Goal: Transaction & Acquisition: Download file/media

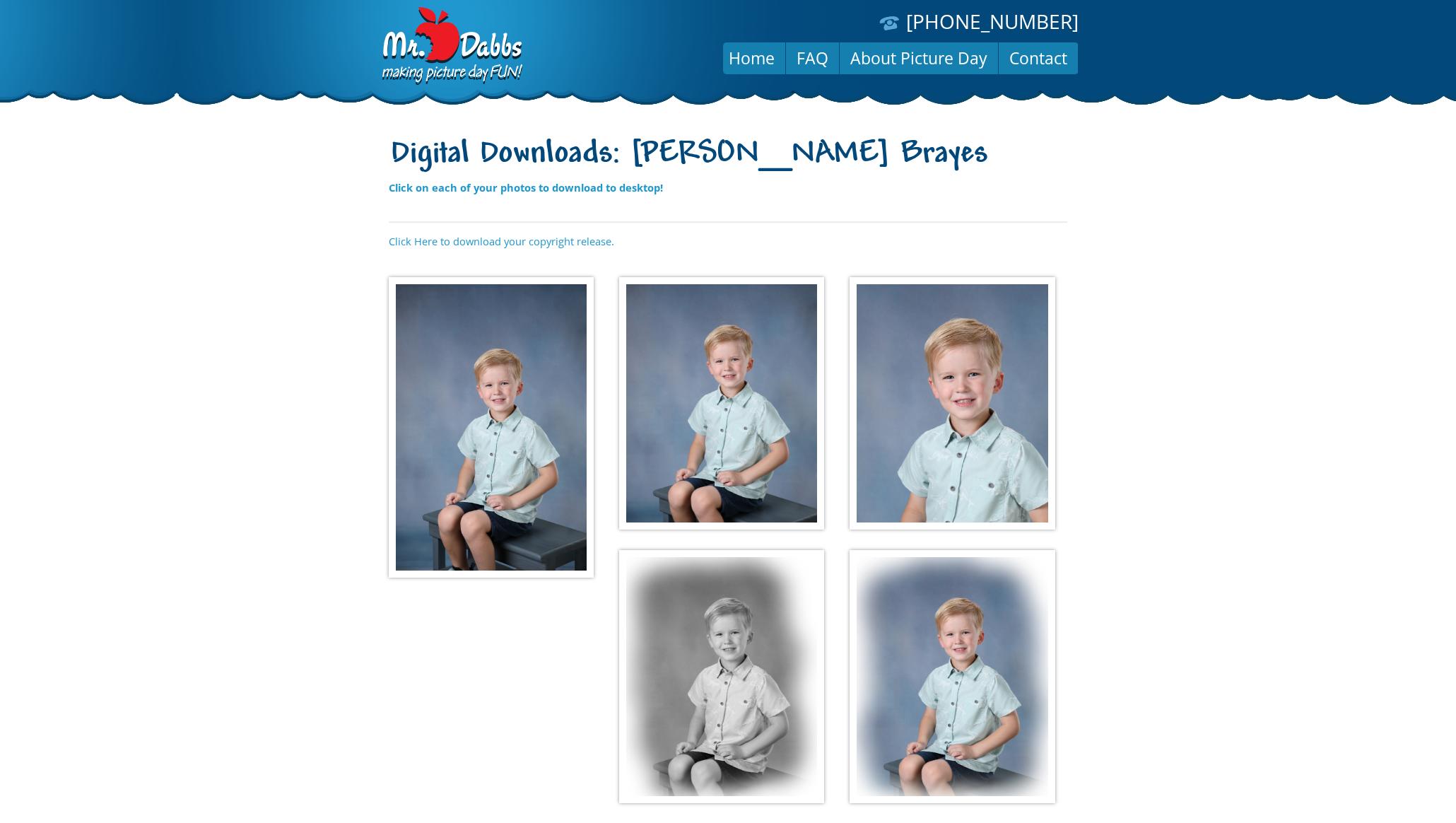
click at [509, 348] on img at bounding box center [491, 427] width 205 height 300
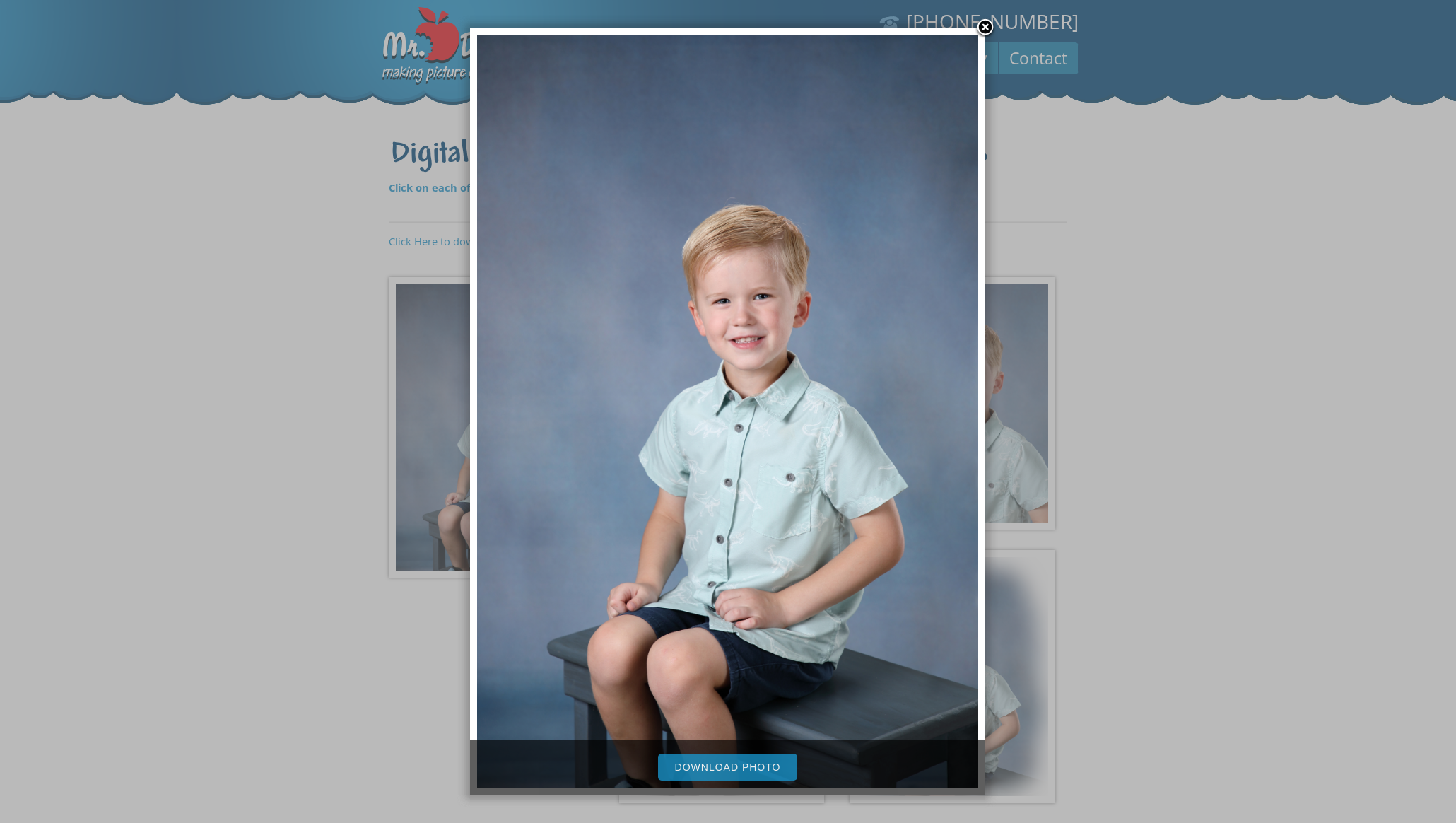
click at [738, 765] on link "Download Photo" at bounding box center [728, 767] width 140 height 27
click at [1243, 502] on div at bounding box center [728, 493] width 1456 height 987
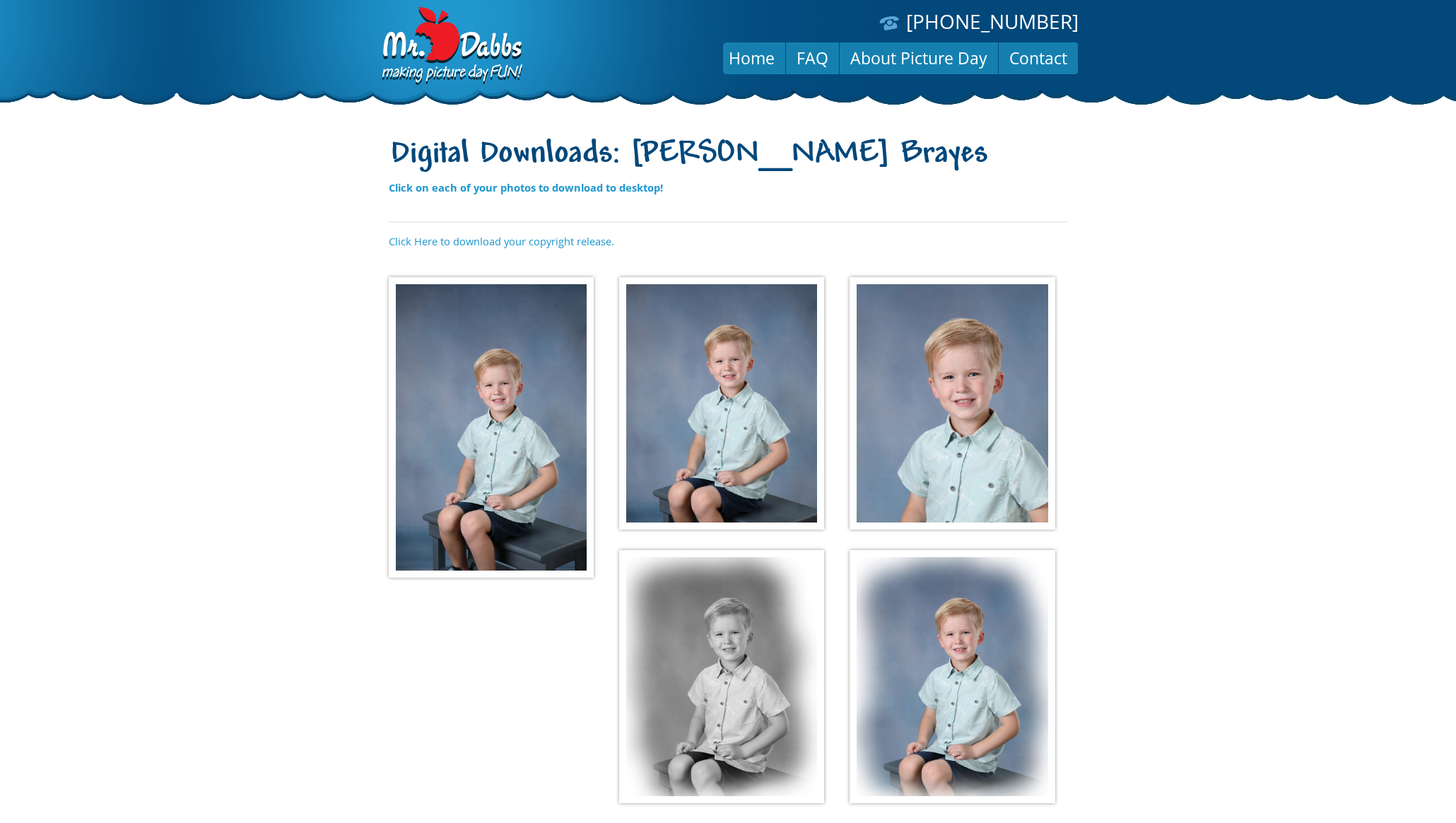
click at [747, 411] on img at bounding box center [722, 404] width 205 height 253
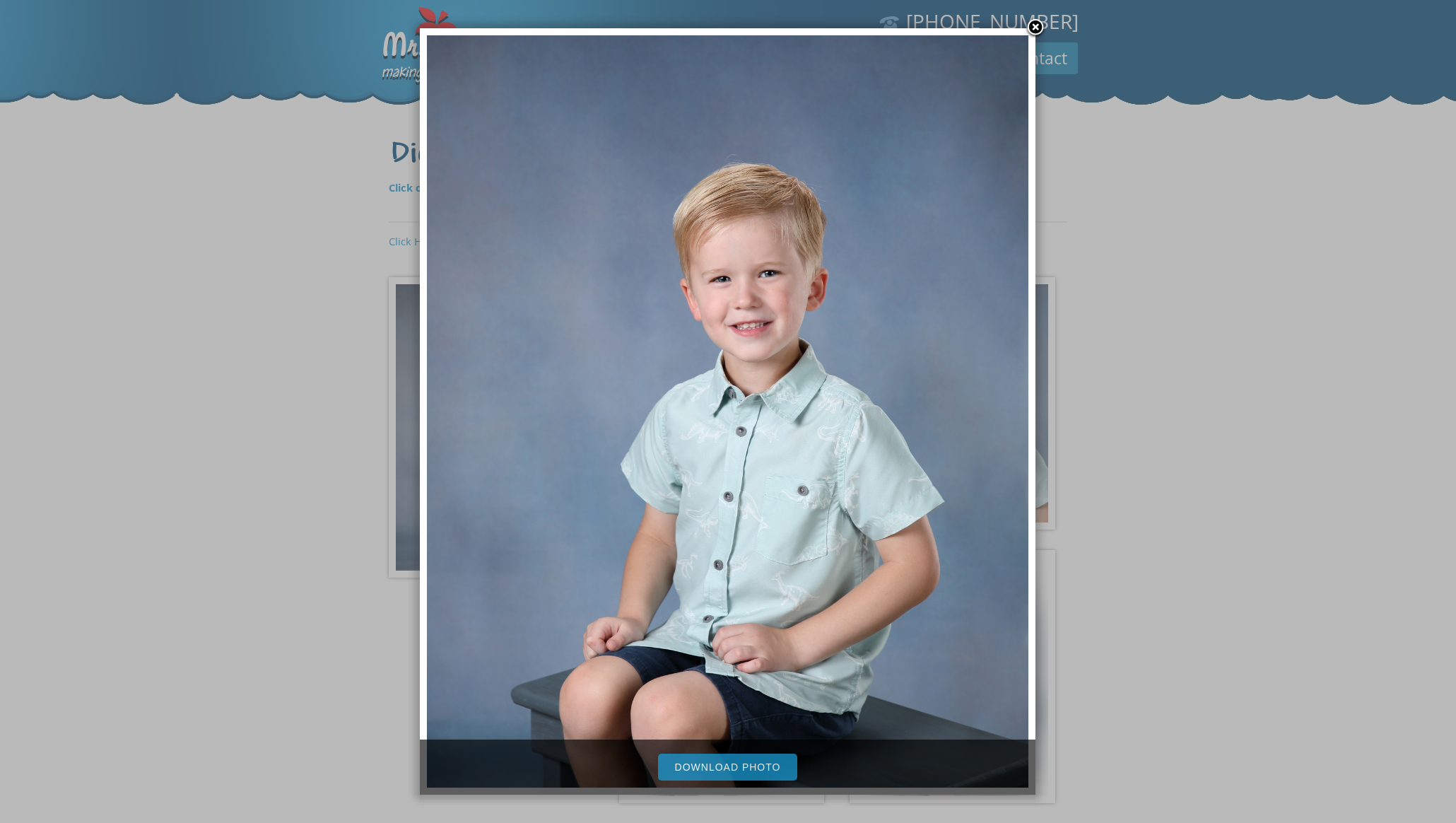
click at [756, 768] on link "Download Photo" at bounding box center [728, 767] width 140 height 27
click at [1182, 426] on div at bounding box center [728, 493] width 1456 height 987
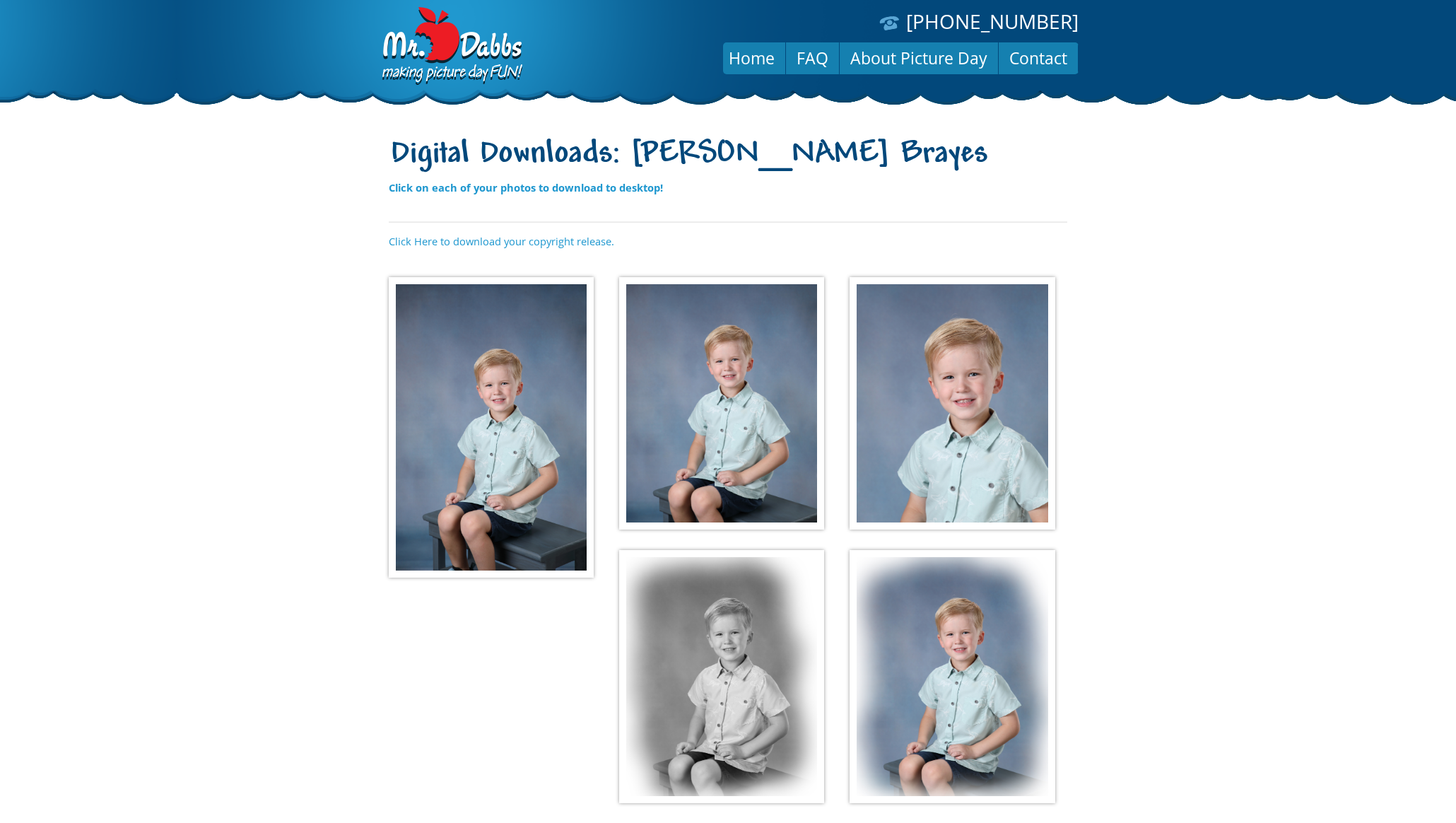
click at [1021, 412] on img at bounding box center [952, 404] width 205 height 253
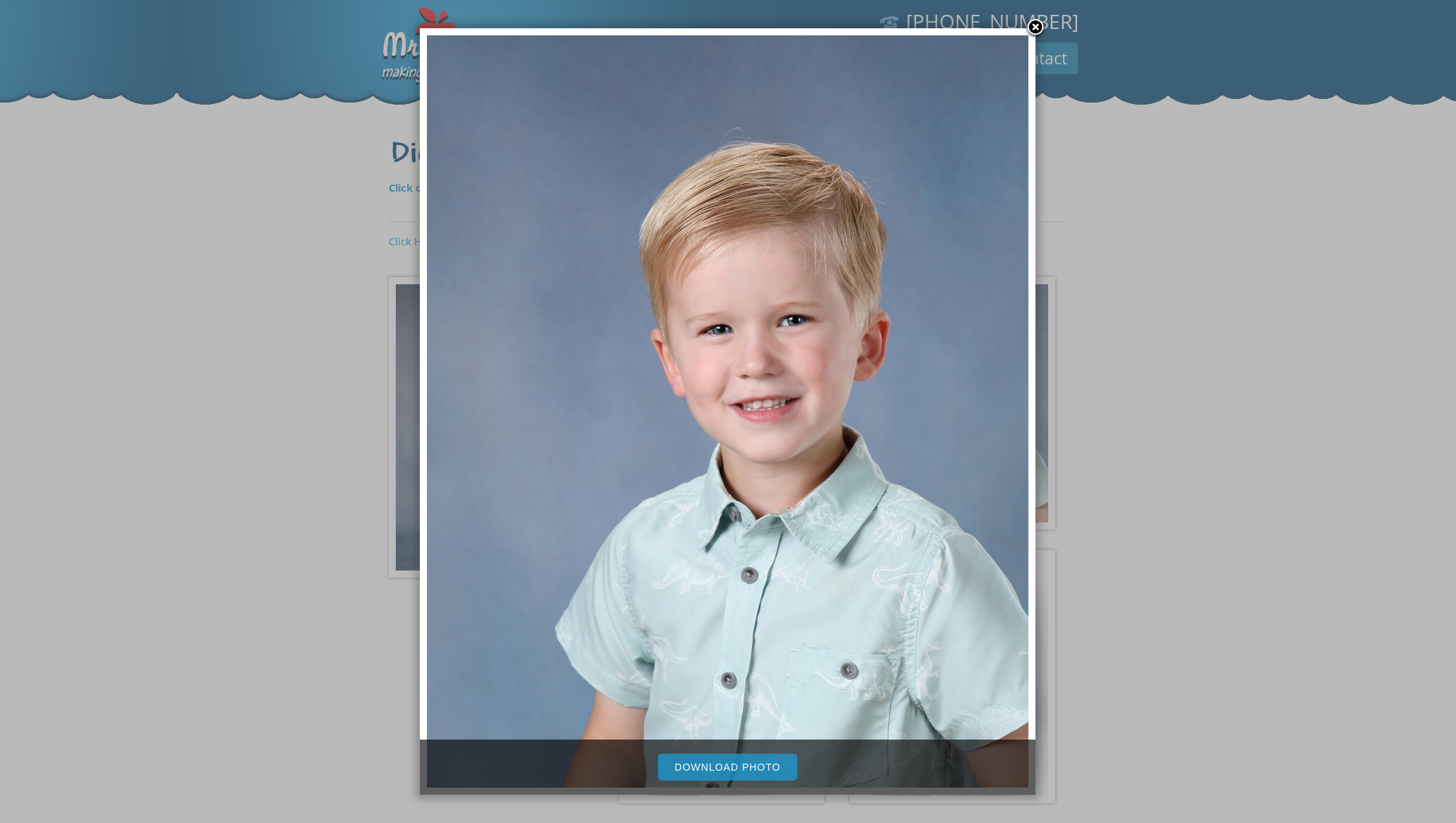
click at [774, 761] on link "Download Photo" at bounding box center [728, 767] width 140 height 27
click at [1187, 512] on div at bounding box center [728, 493] width 1456 height 987
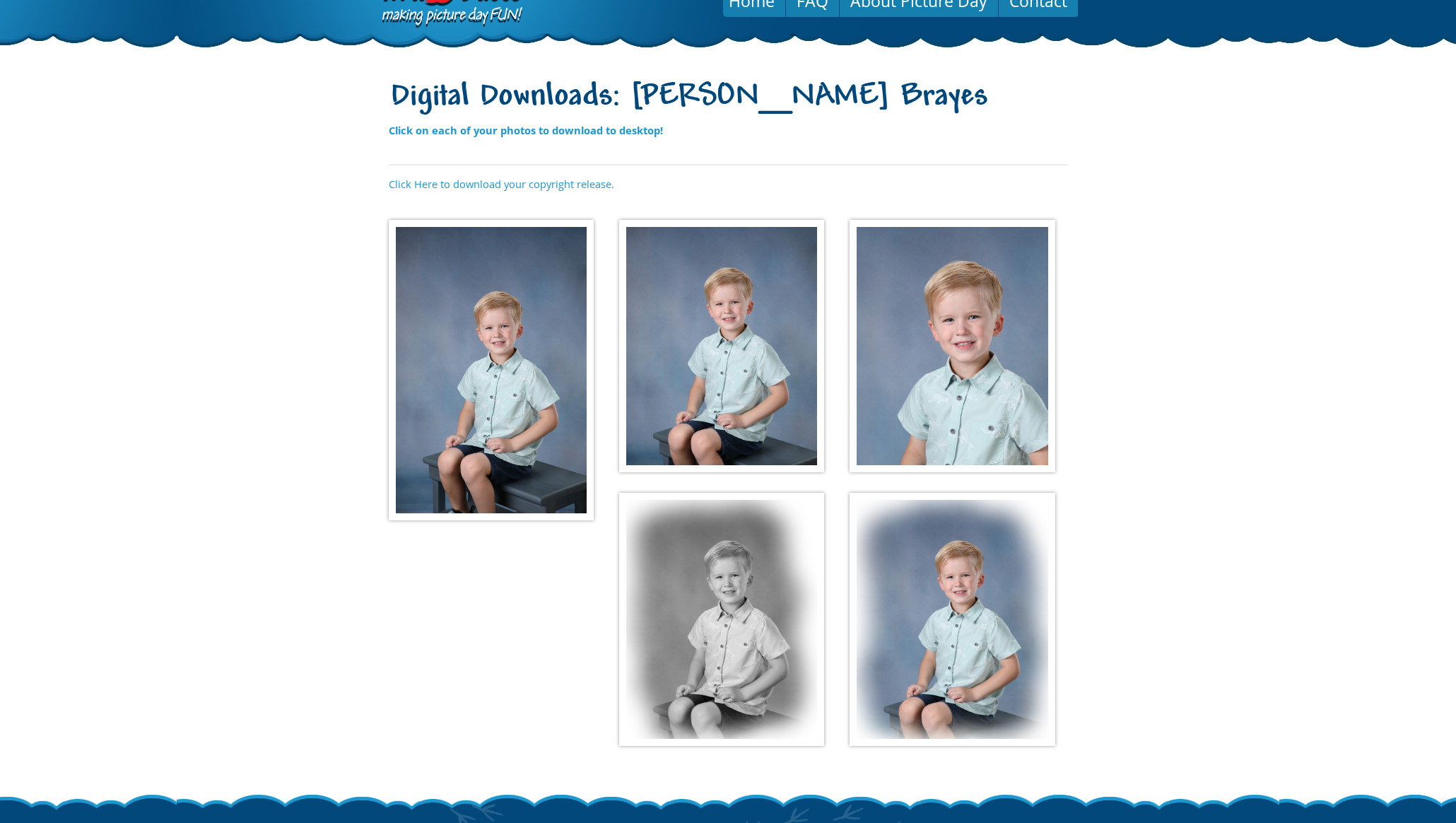
scroll to position [155, 0]
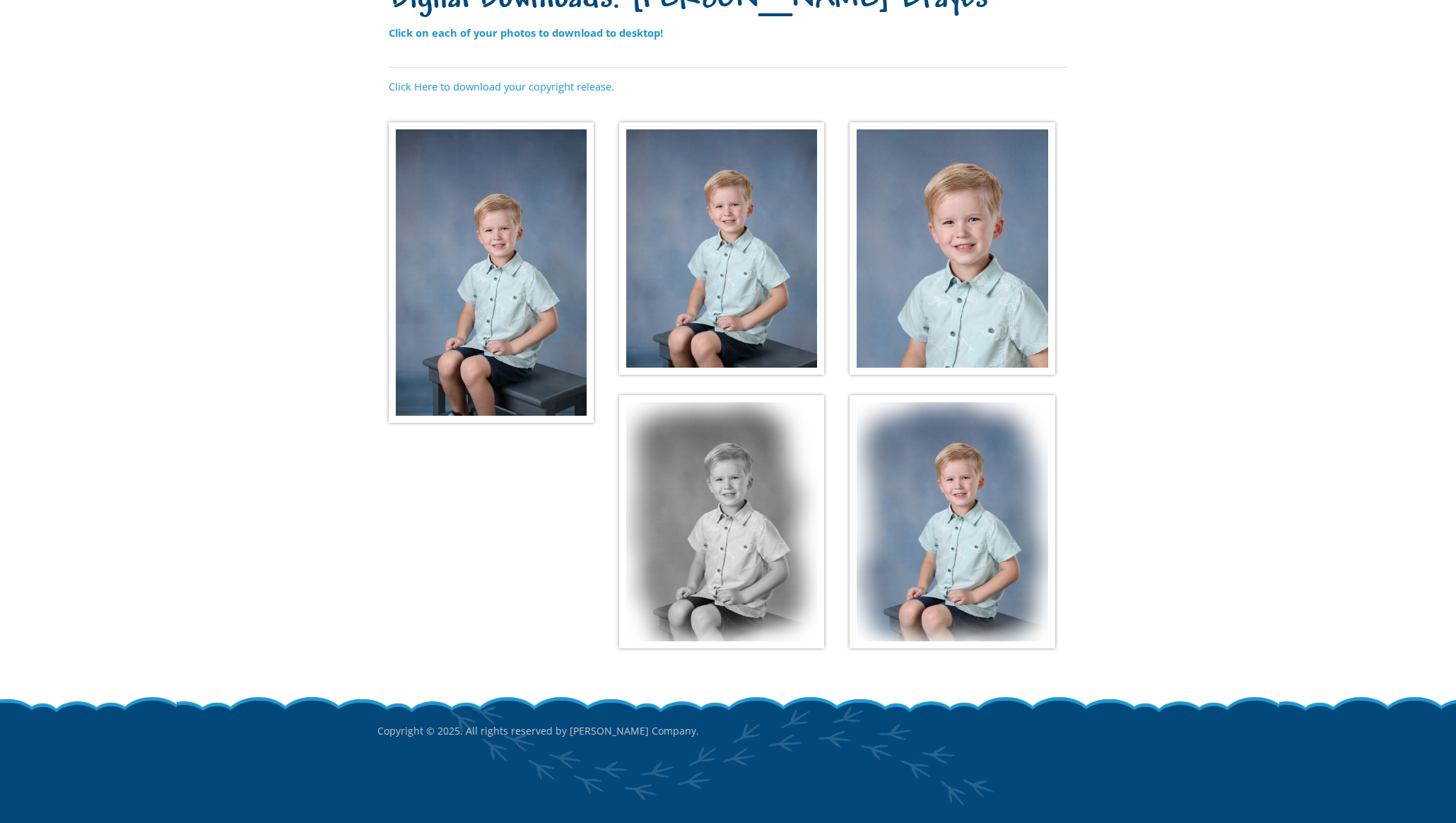
click at [789, 498] on img at bounding box center [722, 521] width 205 height 253
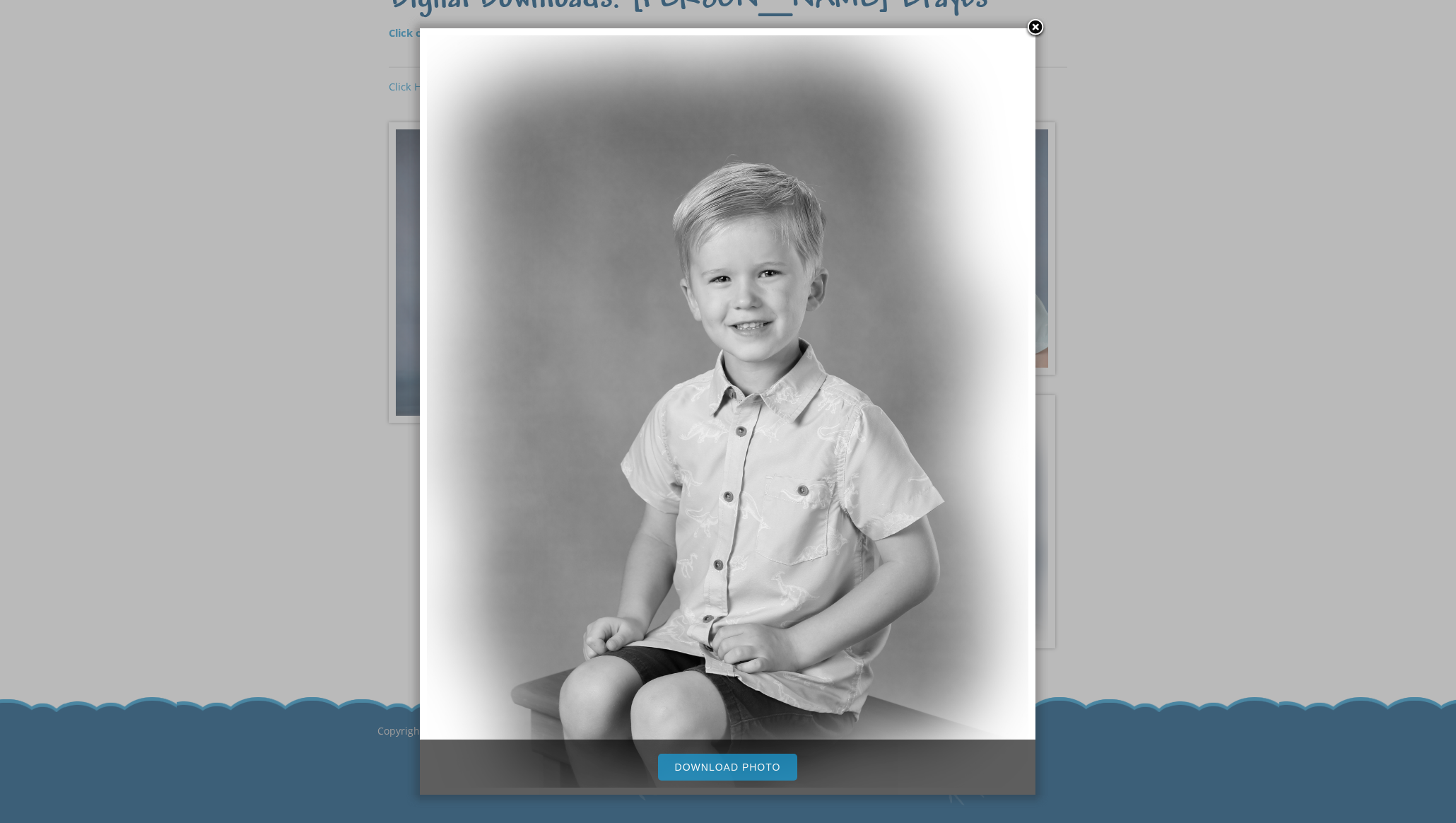
click at [765, 772] on link "Download Photo" at bounding box center [728, 767] width 140 height 27
click at [1218, 511] on div at bounding box center [728, 339] width 1456 height 987
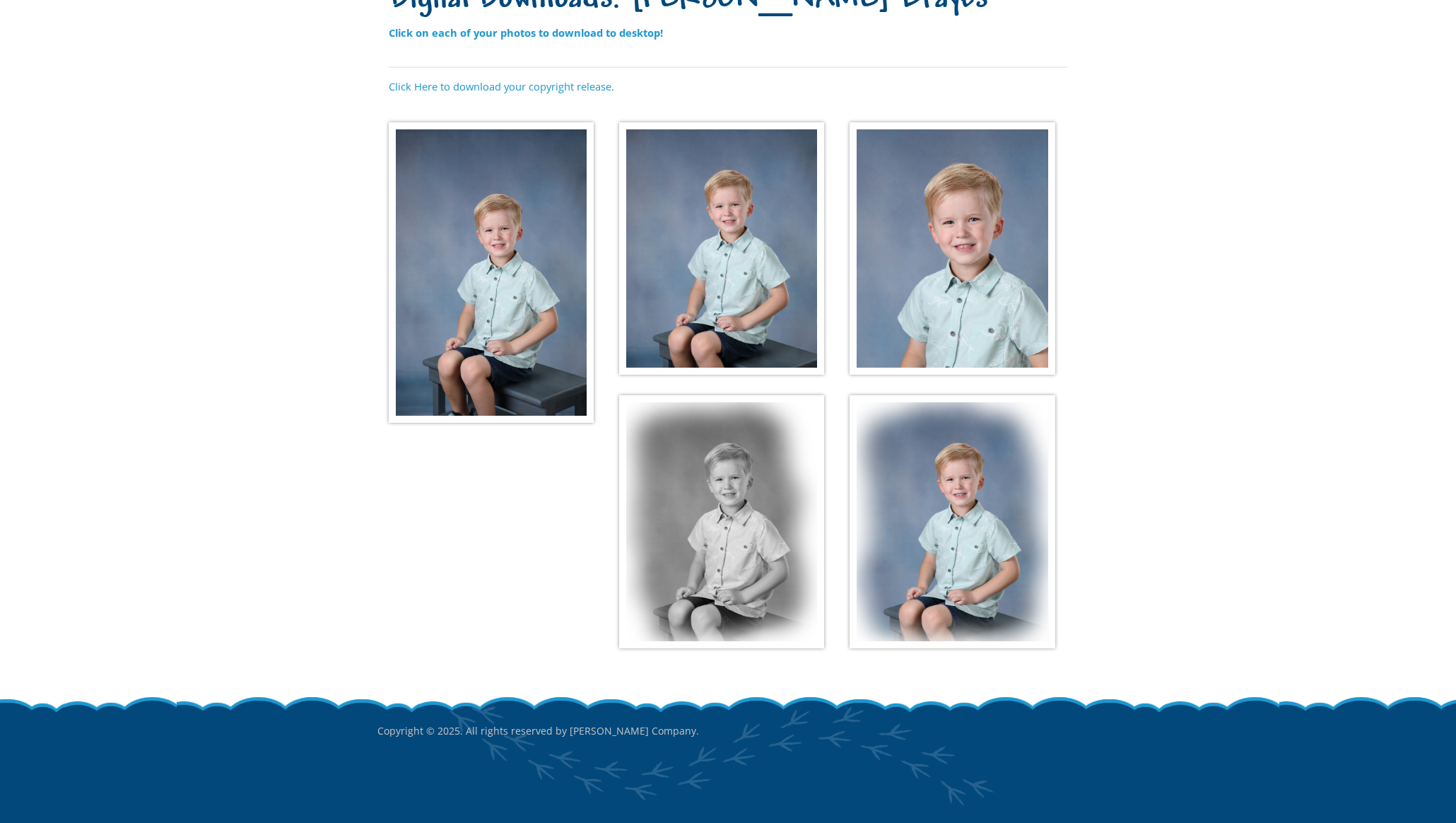
click at [1001, 508] on img at bounding box center [952, 521] width 205 height 253
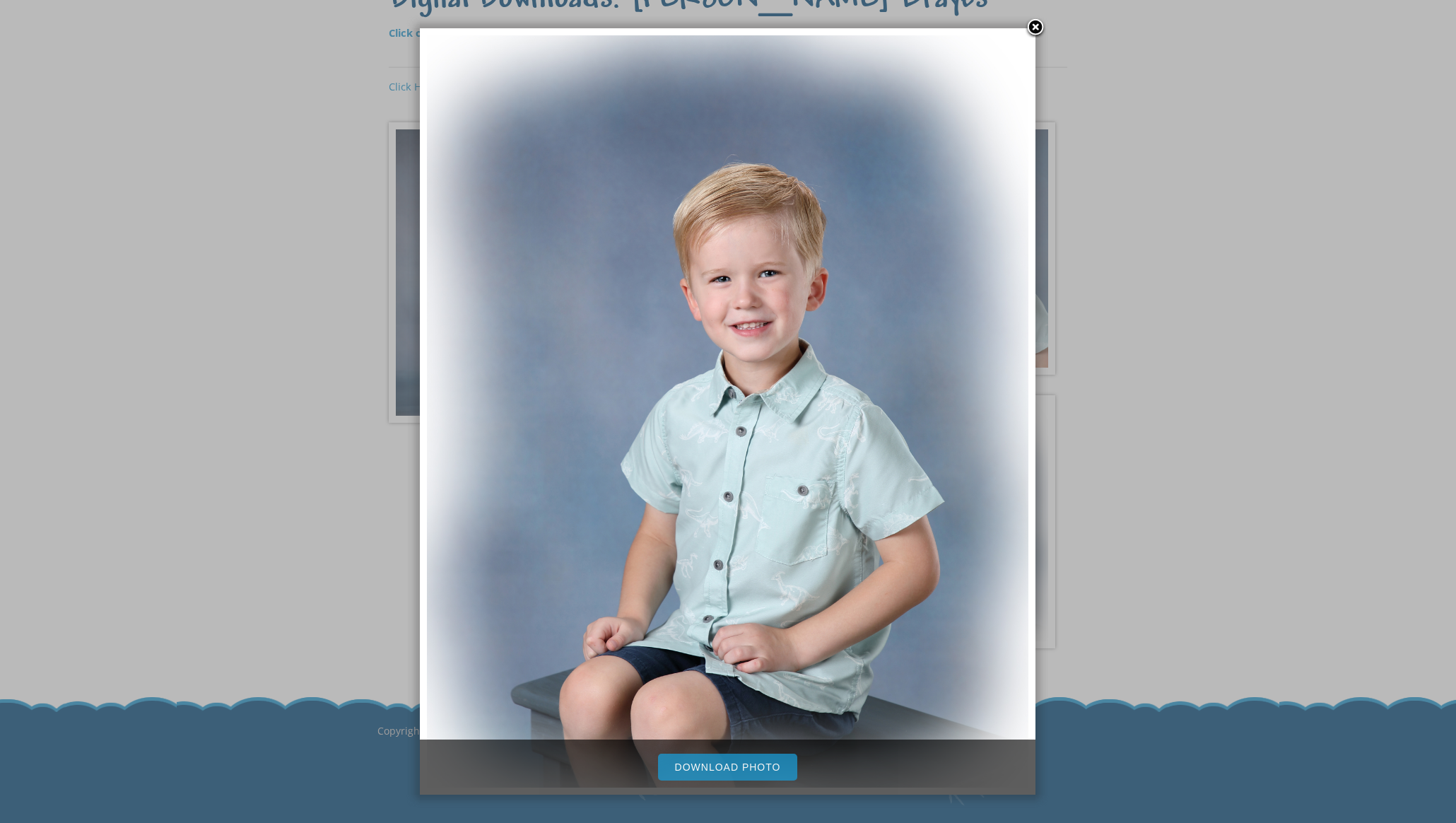
click at [771, 769] on link "Download Photo" at bounding box center [728, 767] width 140 height 27
click at [1180, 581] on div at bounding box center [728, 339] width 1456 height 987
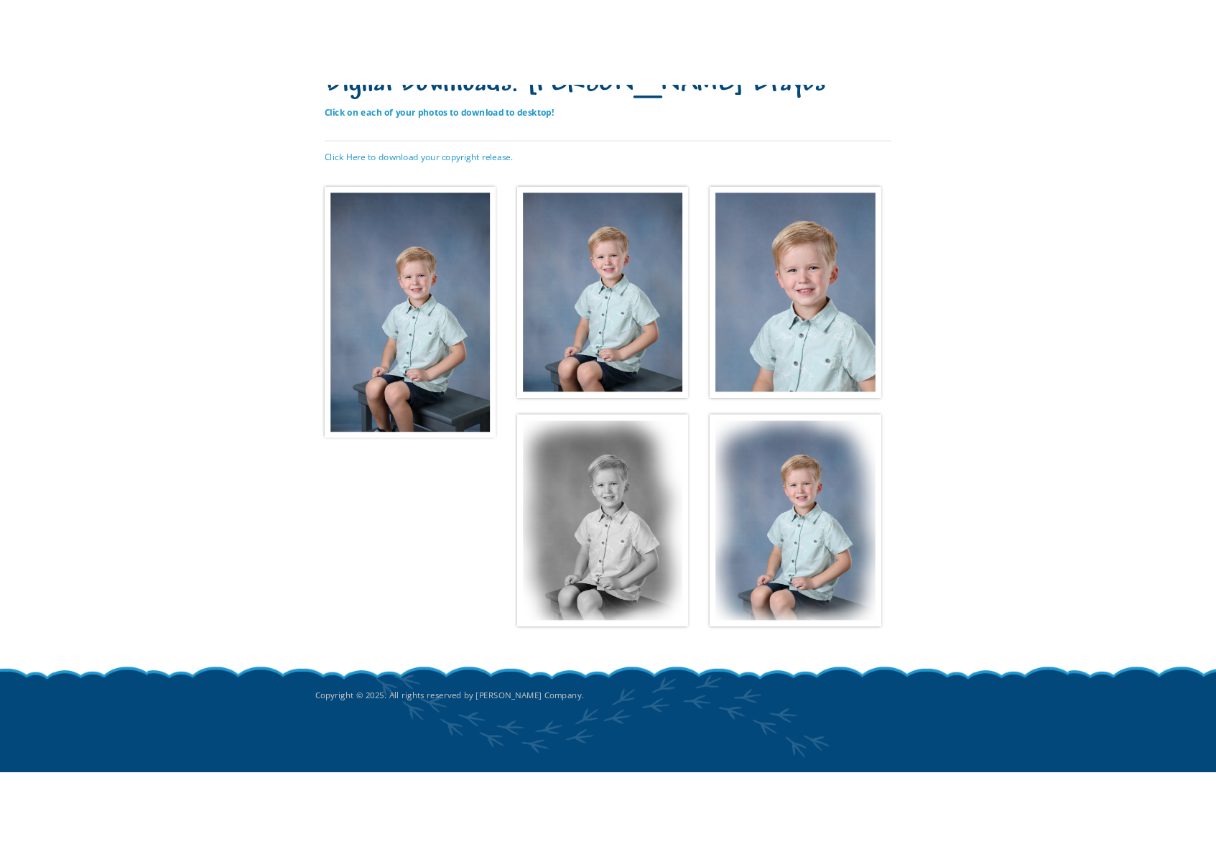
scroll to position [147, 0]
